Goal: Communication & Community: Participate in discussion

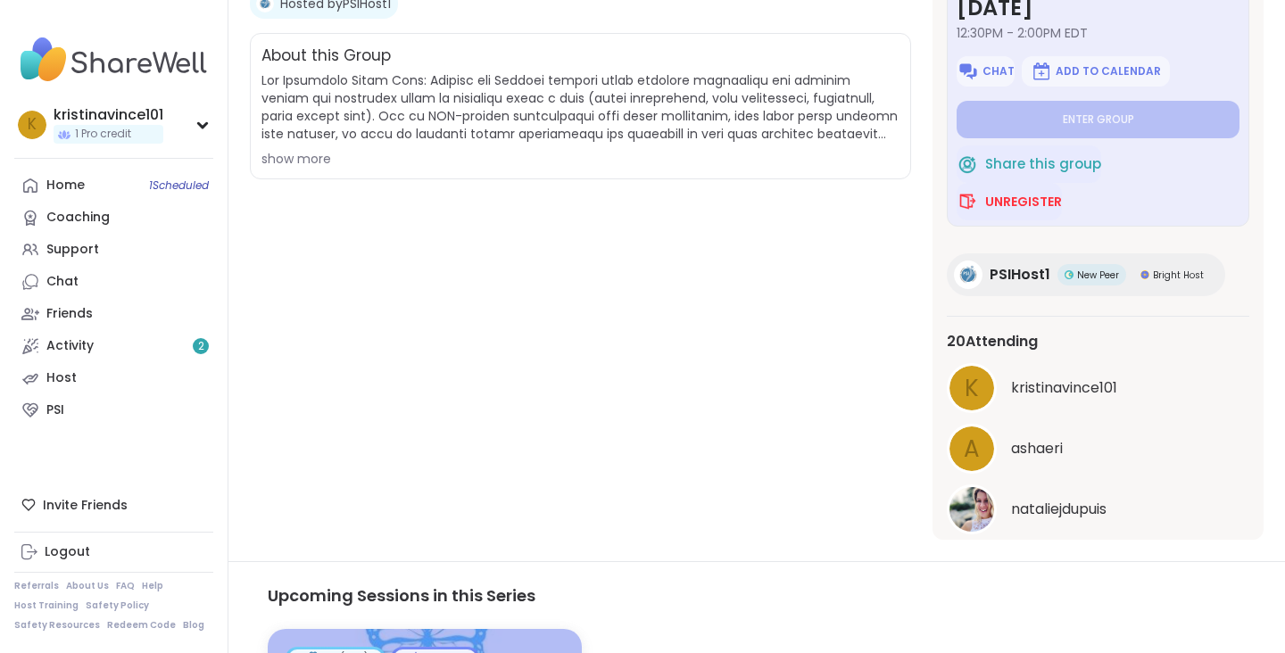
scroll to position [53, 0]
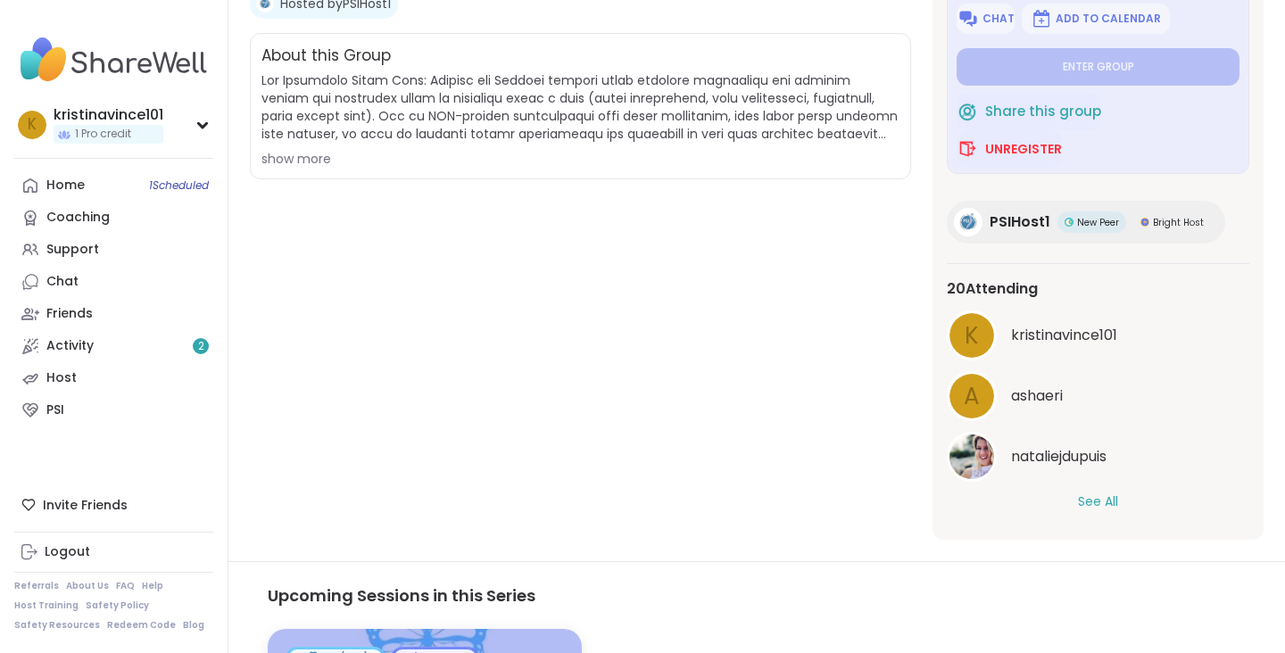
click at [1084, 508] on button "See All" at bounding box center [1098, 501] width 40 height 19
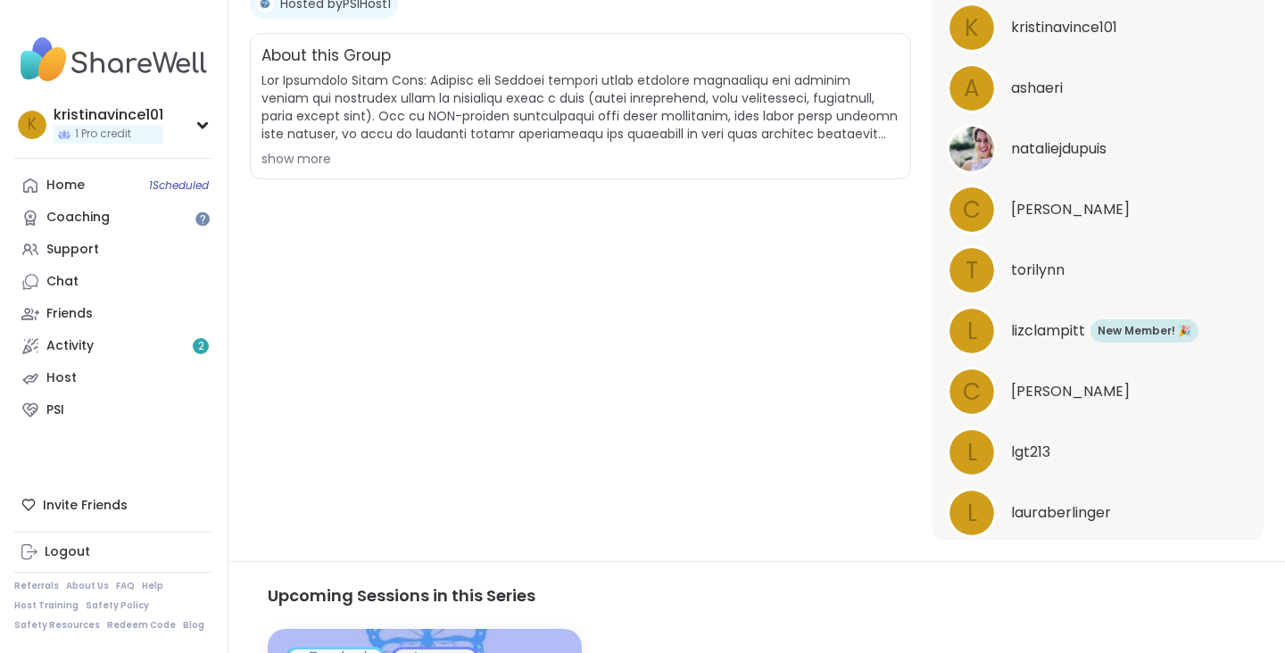
scroll to position [0, 0]
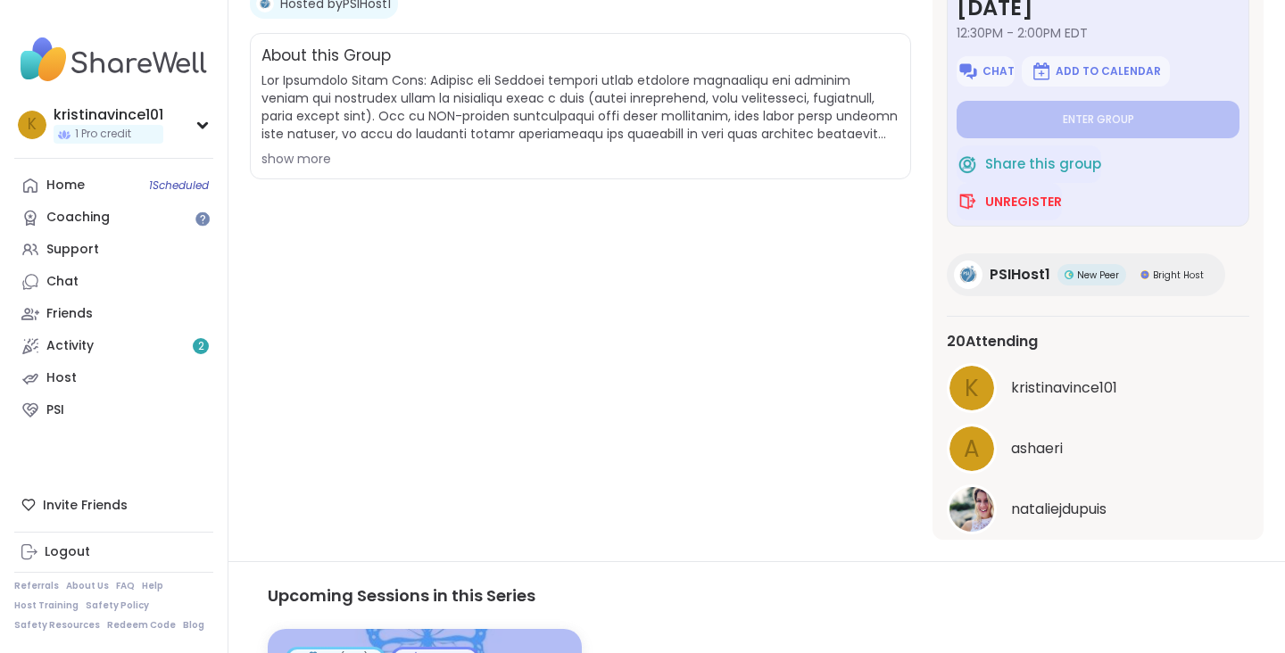
click at [772, 418] on div "PSI Grief & Loss Support Pregnancy After Loss Hosted by PSIHost1 Share this gro…" at bounding box center [580, 226] width 661 height 626
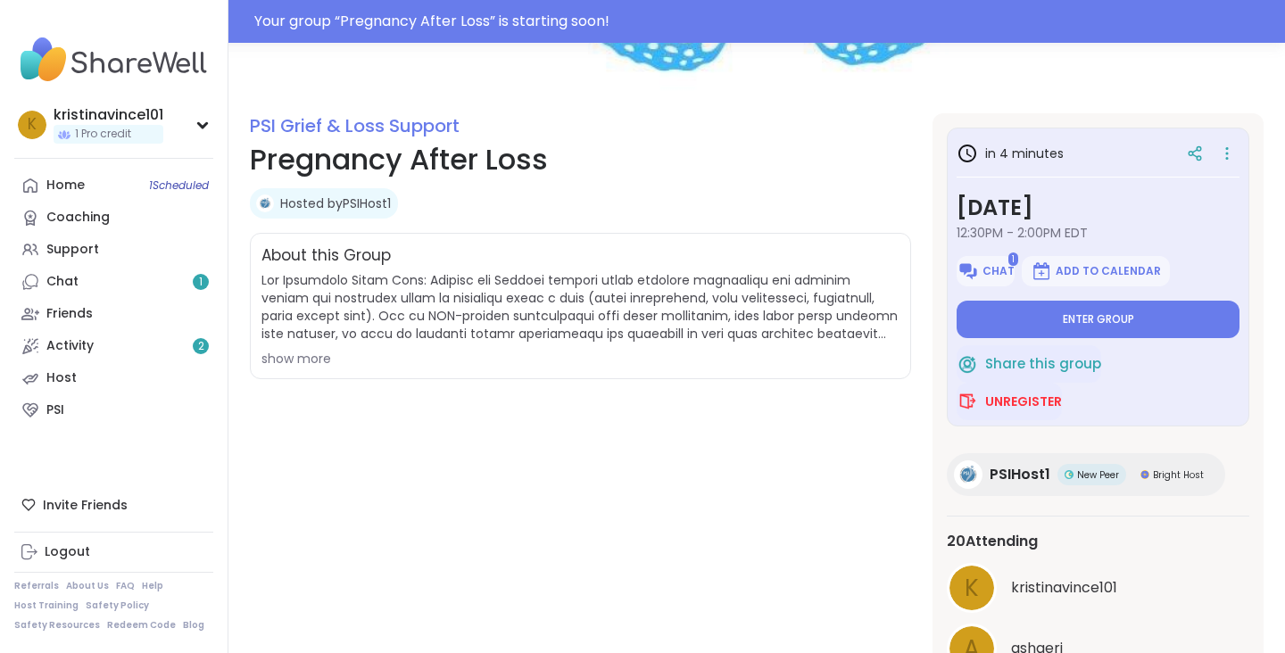
scroll to position [178, 0]
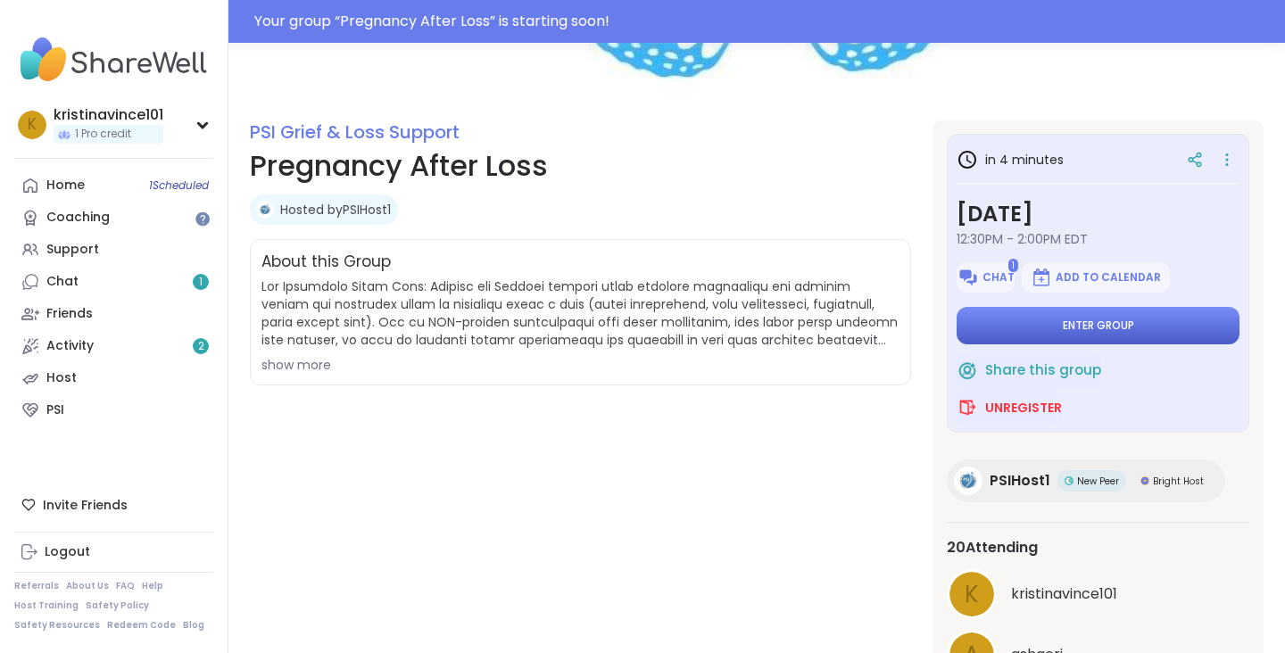
click at [1108, 330] on span "Enter group" at bounding box center [1097, 325] width 71 height 14
click at [1112, 315] on button "Enter group" at bounding box center [1097, 325] width 283 height 37
click at [1057, 318] on button "Enter group" at bounding box center [1097, 325] width 283 height 37
